Goal: Navigation & Orientation: Find specific page/section

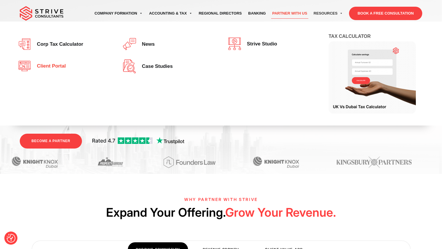
click at [63, 65] on span "Client portal" at bounding box center [50, 66] width 32 height 6
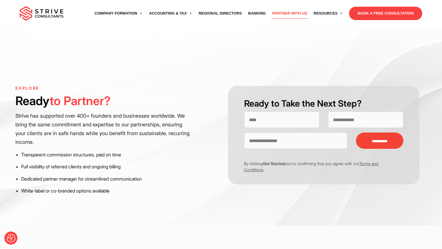
scroll to position [875, 0]
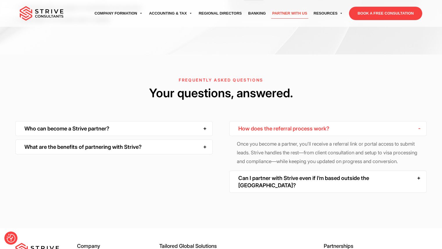
click at [146, 149] on div "What are the benefits of partnering with Strive?" at bounding box center [113, 146] width 197 height 15
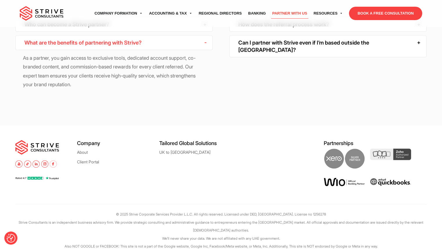
scroll to position [995, 0]
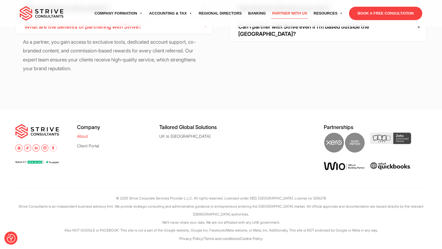
click at [82, 138] on link "About" at bounding box center [82, 136] width 11 height 4
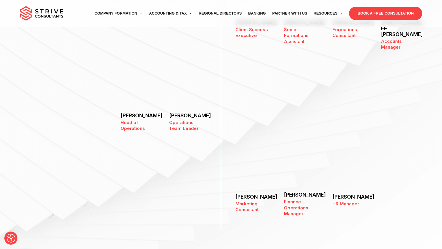
scroll to position [648, 0]
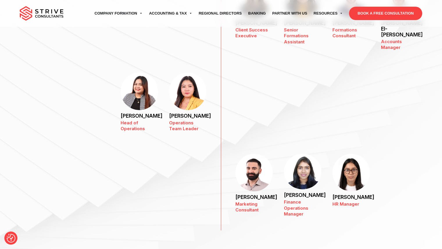
drag, startPoint x: 0, startPoint y: 0, endPoint x: 347, endPoint y: 132, distance: 371.4
click at [347, 132] on div "Karisma Rodriguez Head of Operations Joanna Avena Operations Team Leader" at bounding box center [221, 104] width 403 height 81
click at [350, 154] on img at bounding box center [351, 172] width 37 height 37
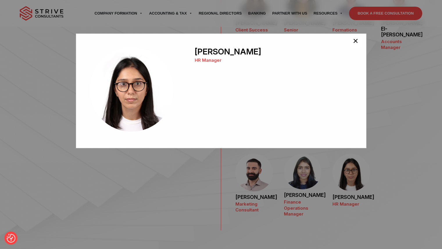
click at [356, 41] on span "×" at bounding box center [356, 42] width 6 height 12
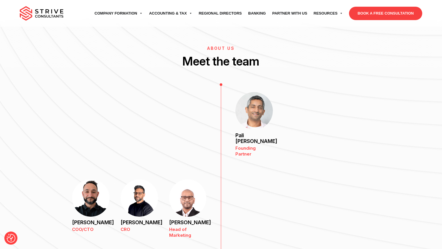
scroll to position [364, 0]
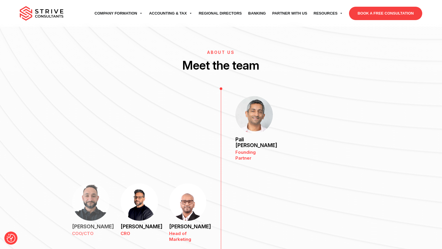
click at [107, 189] on img at bounding box center [90, 201] width 37 height 37
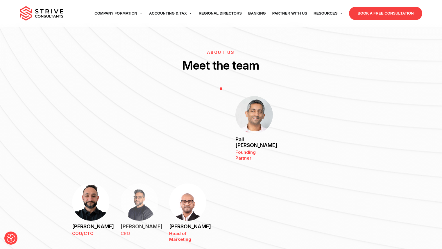
click at [136, 192] on img at bounding box center [139, 201] width 37 height 37
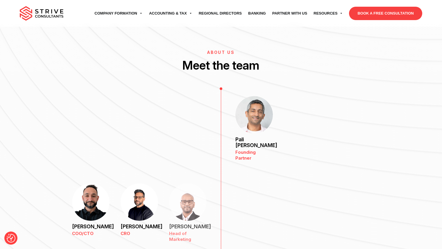
click at [189, 191] on img at bounding box center [187, 201] width 37 height 37
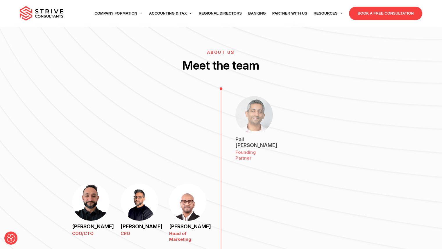
click at [268, 116] on img at bounding box center [254, 115] width 37 height 38
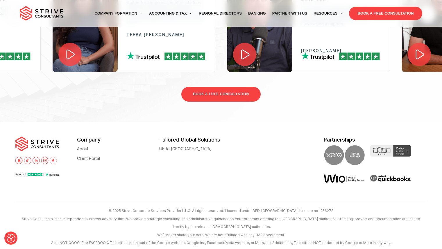
scroll to position [1098, 0]
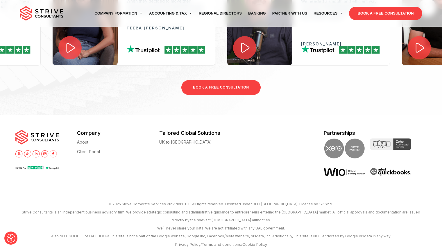
click at [64, 17] on div at bounding box center [50, 13] width 60 height 15
click at [53, 16] on img at bounding box center [42, 13] width 44 height 15
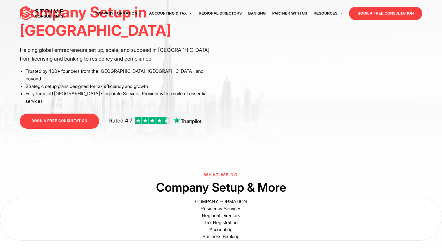
scroll to position [65, 0]
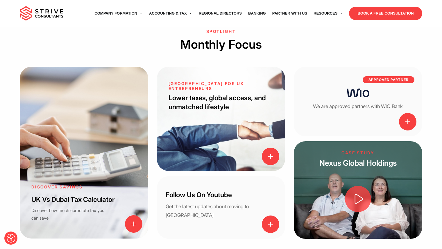
scroll to position [645, 0]
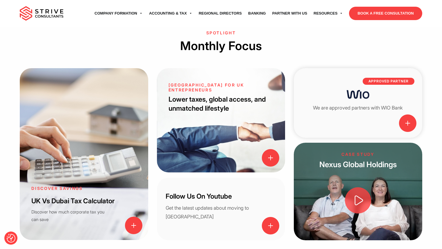
click at [413, 114] on span at bounding box center [407, 122] width 17 height 17
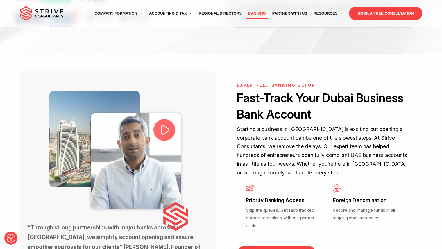
scroll to position [159, 0]
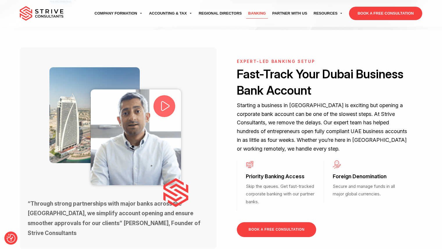
click at [163, 113] on span at bounding box center [165, 106] width 22 height 22
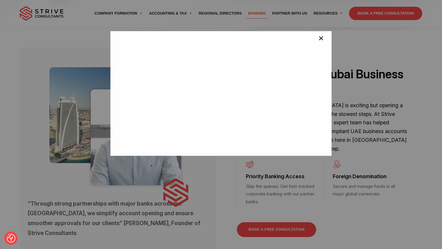
click at [318, 39] on span "×" at bounding box center [321, 39] width 6 height 12
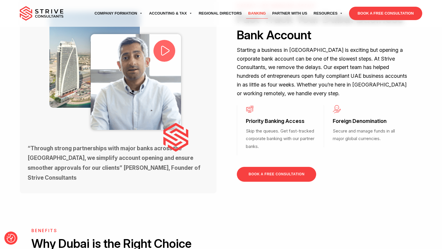
scroll to position [203, 0]
